Goal: Complete application form

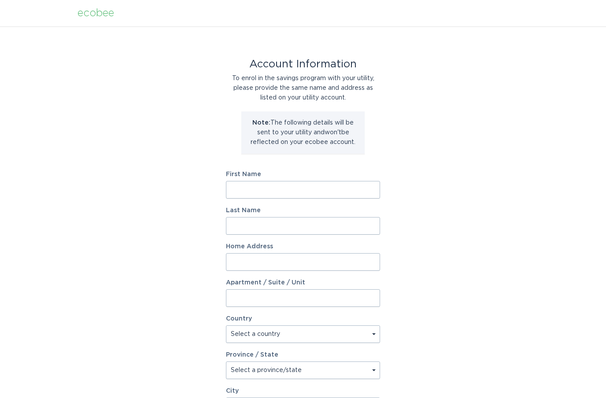
click at [278, 188] on input "First Name" at bounding box center [303, 190] width 154 height 18
type input "[PERSON_NAME]"
type input "[STREET_ADDRESS][PERSON_NAME]"
select select "CA"
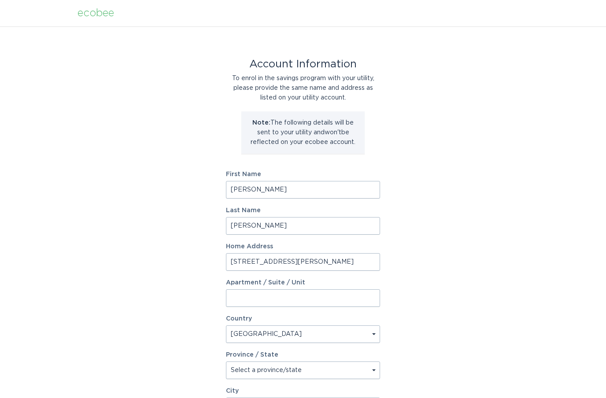
type input "[STREET_ADDRESS][PERSON_NAME]"
type input "Oakville"
type input "L6L 2B2"
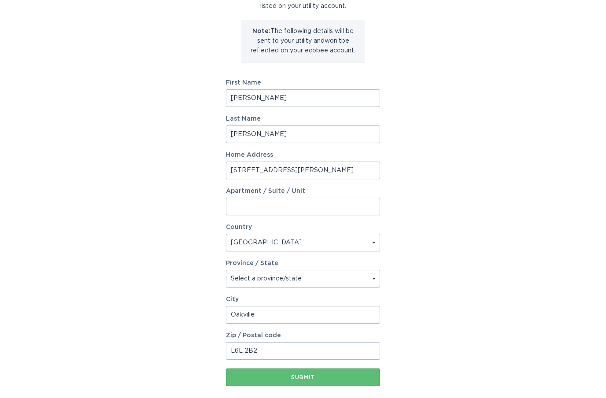
scroll to position [103, 0]
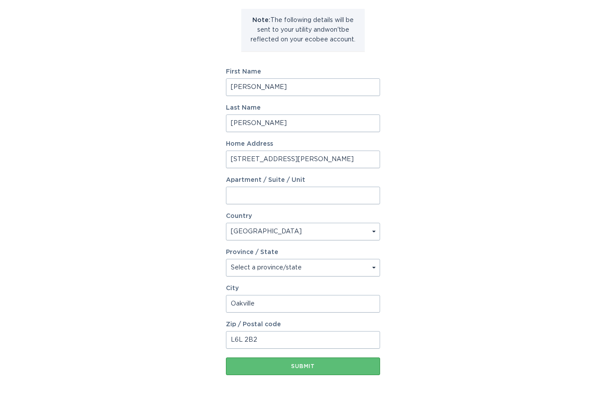
select select "ON"
drag, startPoint x: 278, startPoint y: 188, endPoint x: 278, endPoint y: 368, distance: 179.8
click at [278, 368] on div "Submit" at bounding box center [302, 366] width 145 height 5
